Goal: Information Seeking & Learning: Find specific fact

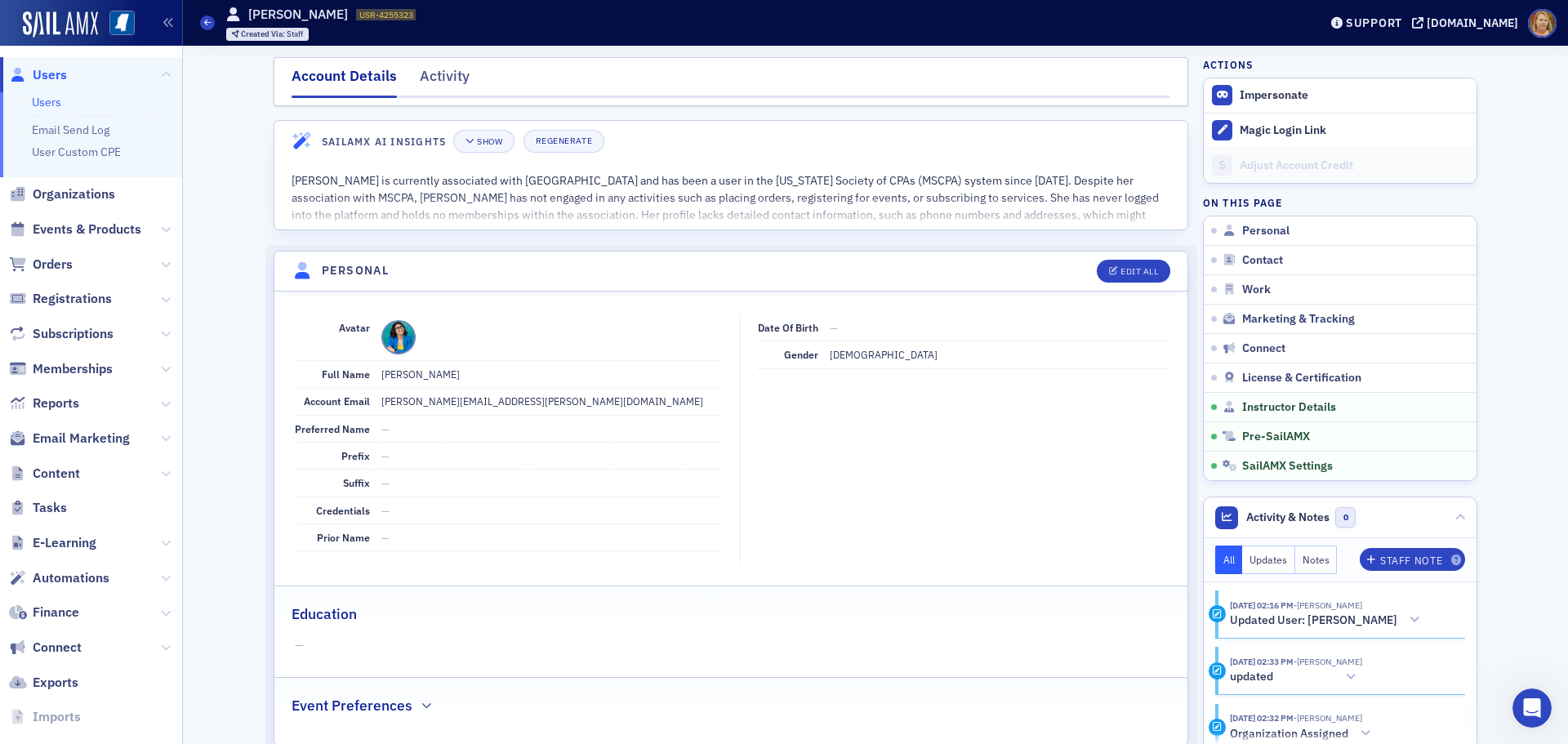
scroll to position [2789, 0]
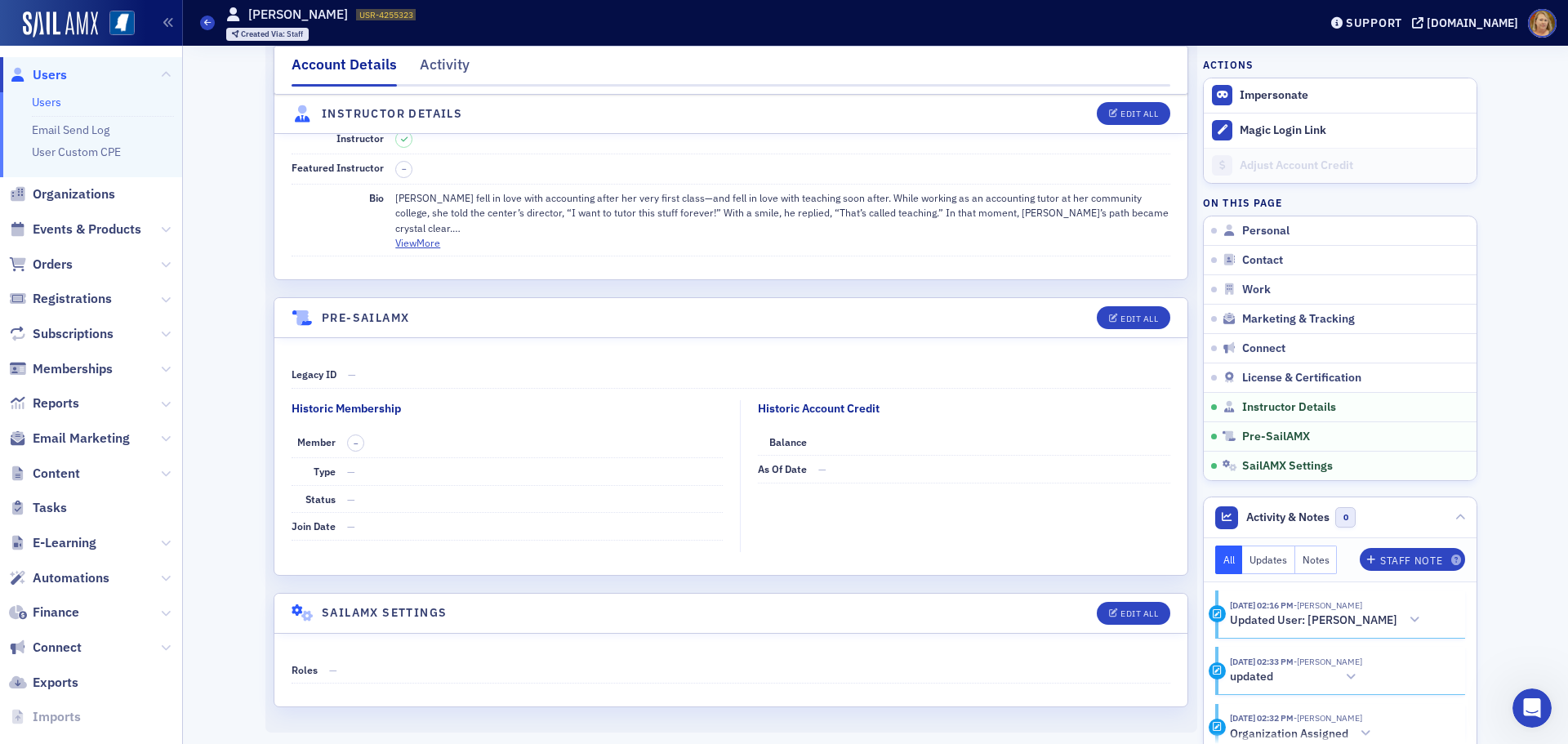
click at [48, 75] on span "Users" at bounding box center [50, 75] width 34 height 18
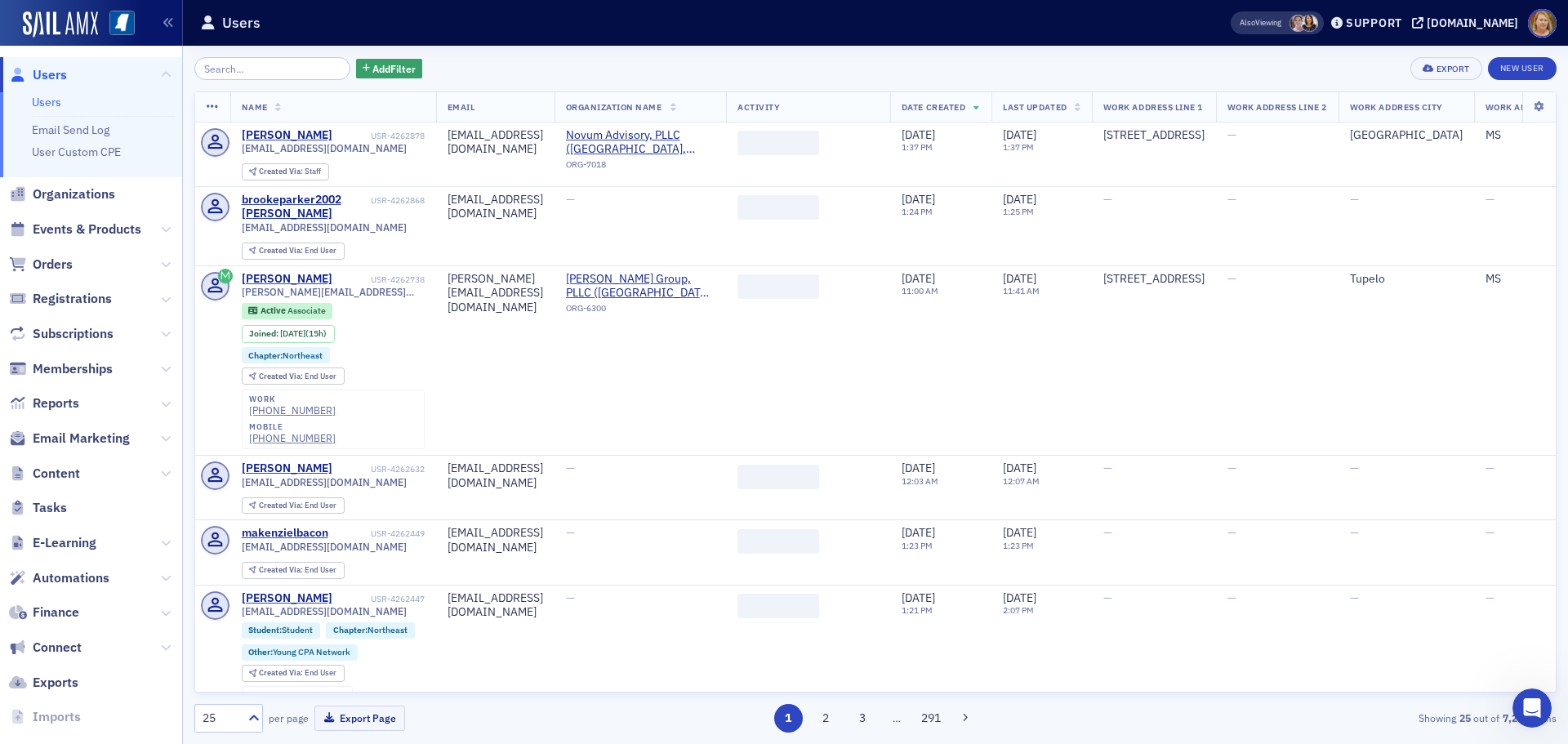
click at [220, 64] on input "search" at bounding box center [272, 68] width 156 height 23
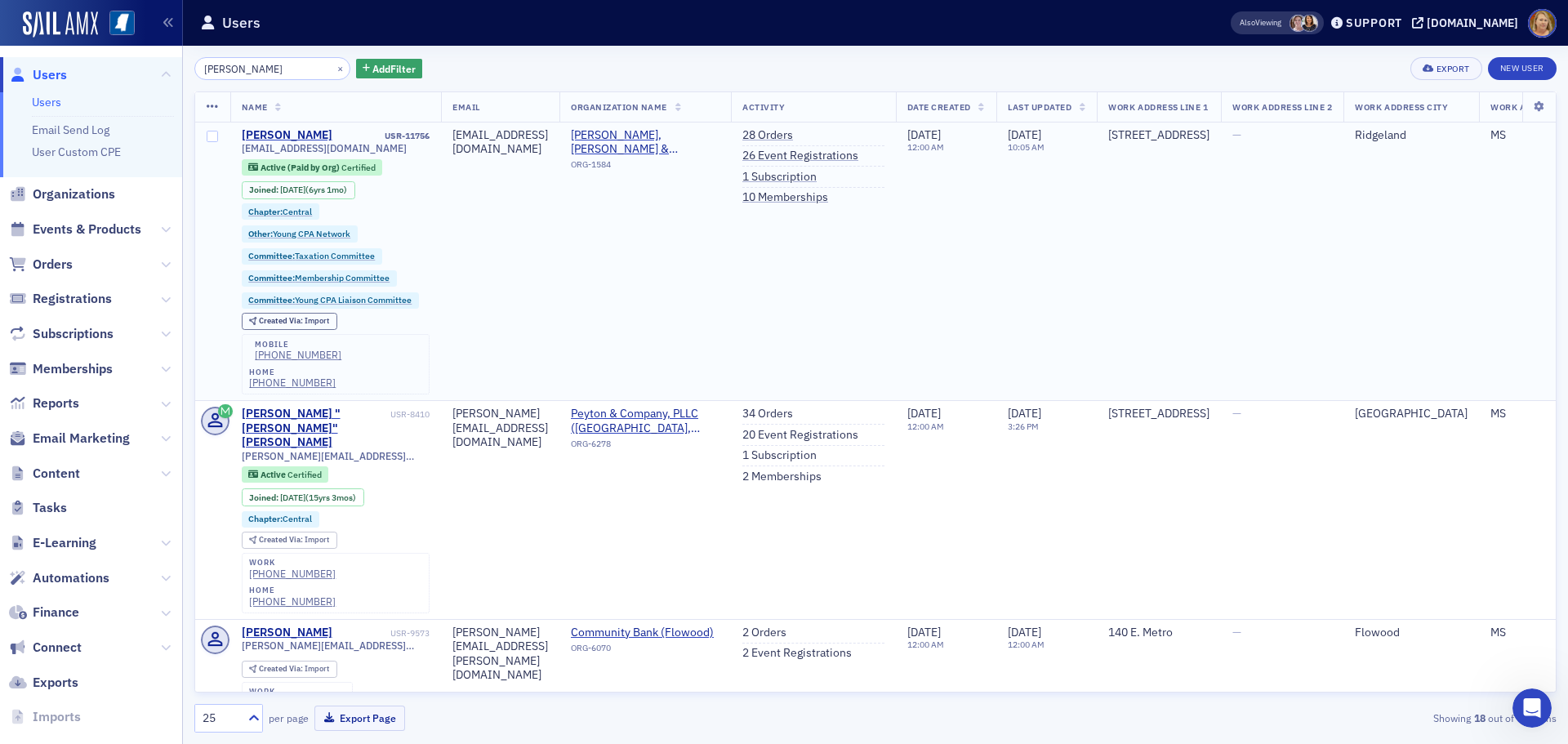
type input "[PERSON_NAME]"
drag, startPoint x: 383, startPoint y: 150, endPoint x: 239, endPoint y: 153, distance: 144.0
click at [239, 153] on td "[PERSON_NAME] USR-11756 [EMAIL_ADDRESS][DOMAIN_NAME] Active (Paid by Org) Certi…" at bounding box center [336, 262] width 212 height 279
copy span "[EMAIL_ADDRESS][DOMAIN_NAME]"
